Goal: Transaction & Acquisition: Purchase product/service

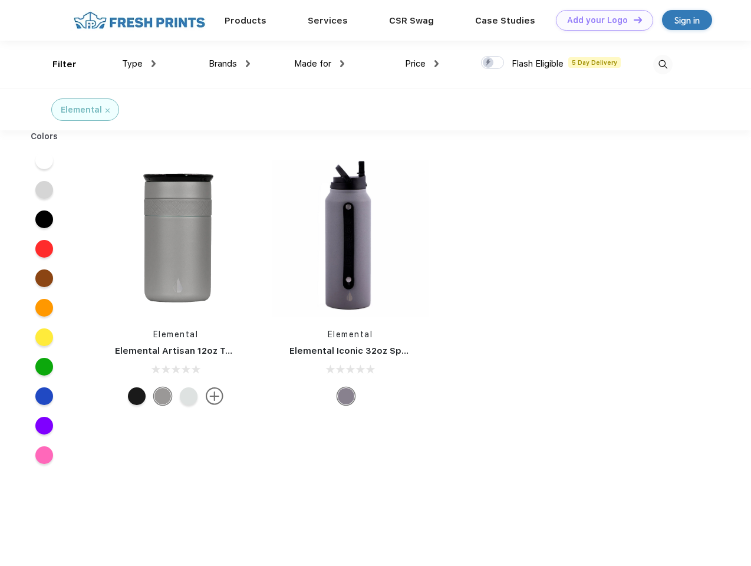
scroll to position [1, 0]
click at [600, 20] on link "Add your Logo Design Tool" at bounding box center [604, 20] width 97 height 21
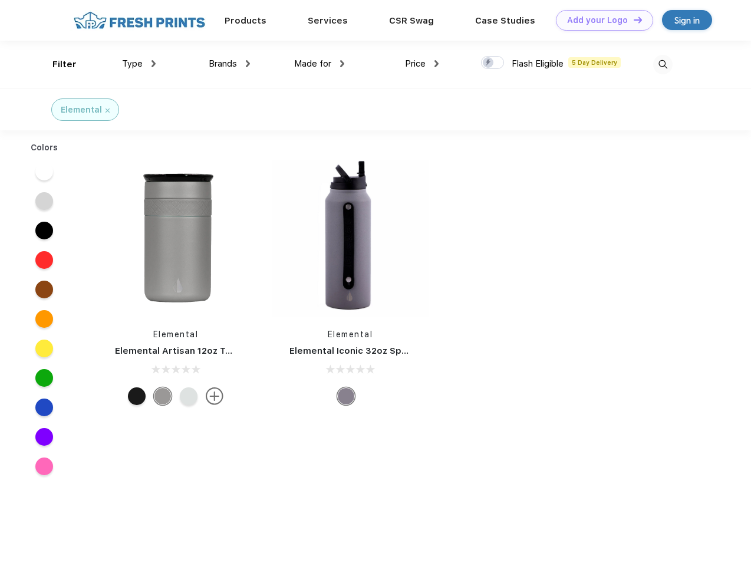
click at [0, 0] on div "Design Tool" at bounding box center [0, 0] width 0 height 0
click at [632, 19] on link "Add your Logo Design Tool" at bounding box center [604, 20] width 97 height 21
click at [57, 64] on div "Filter" at bounding box center [64, 65] width 24 height 14
click at [139, 64] on span "Type" at bounding box center [132, 63] width 21 height 11
click at [229, 64] on span "Brands" at bounding box center [223, 63] width 28 height 11
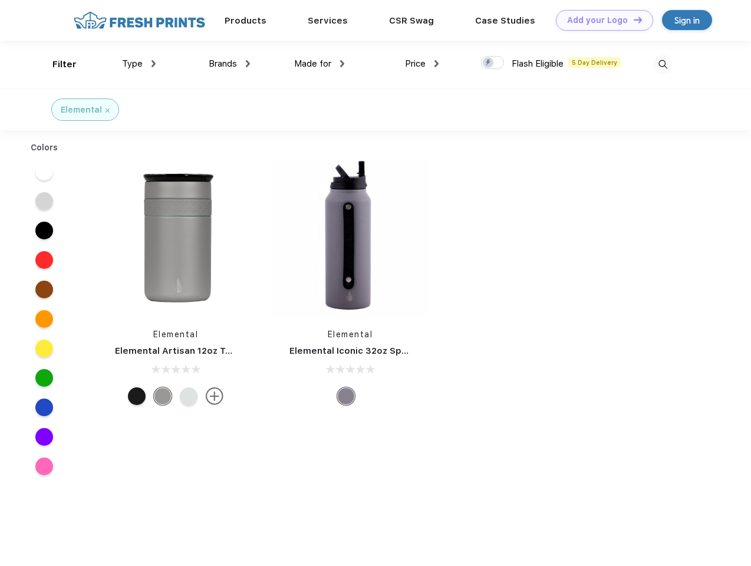
click at [319, 64] on span "Made for" at bounding box center [312, 63] width 37 height 11
click at [422, 64] on span "Price" at bounding box center [415, 63] width 21 height 11
click at [492, 63] on div at bounding box center [492, 62] width 23 height 13
click at [488, 63] on input "checkbox" at bounding box center [485, 59] width 8 height 8
click at [662, 64] on img at bounding box center [662, 64] width 19 height 19
